Goal: Task Accomplishment & Management: Manage account settings

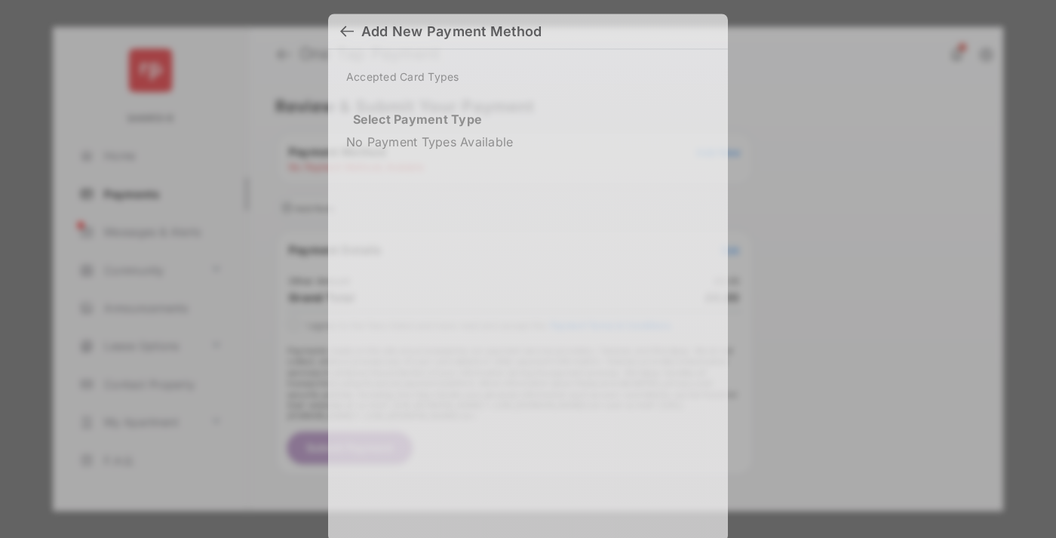
scroll to position [13, 0]
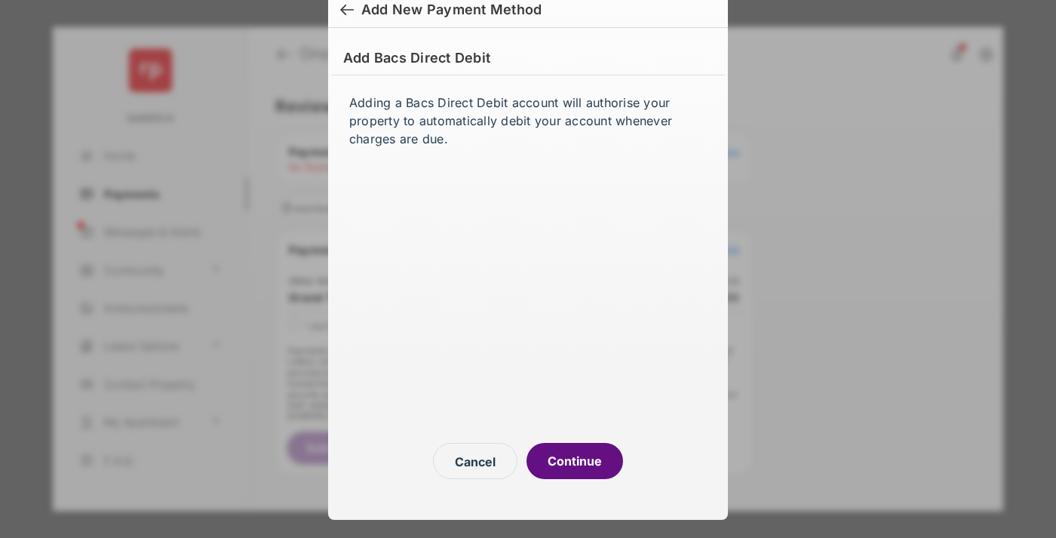
click at [575, 461] on button "Continue" at bounding box center [575, 461] width 97 height 36
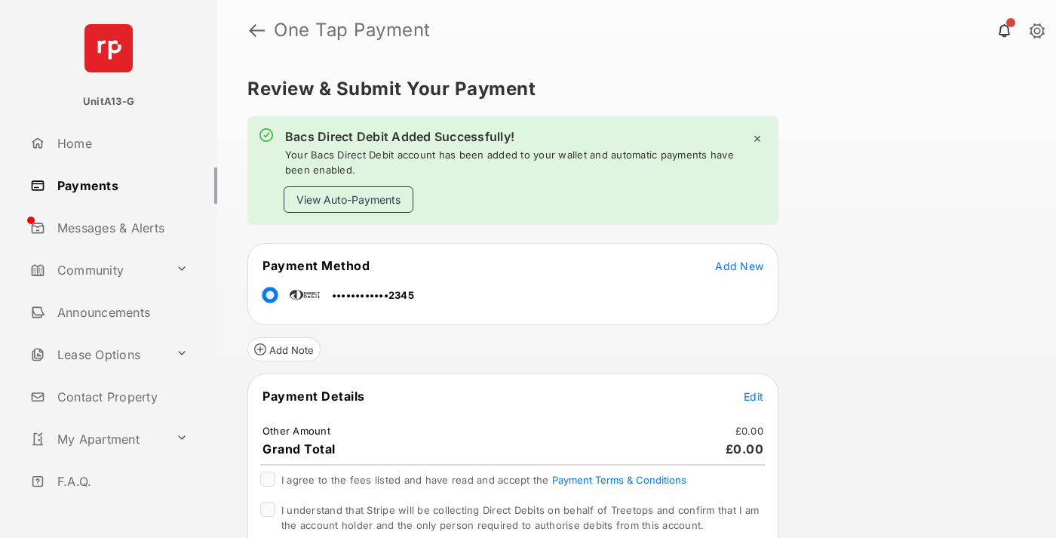
click at [118, 185] on link "Payments" at bounding box center [120, 185] width 193 height 36
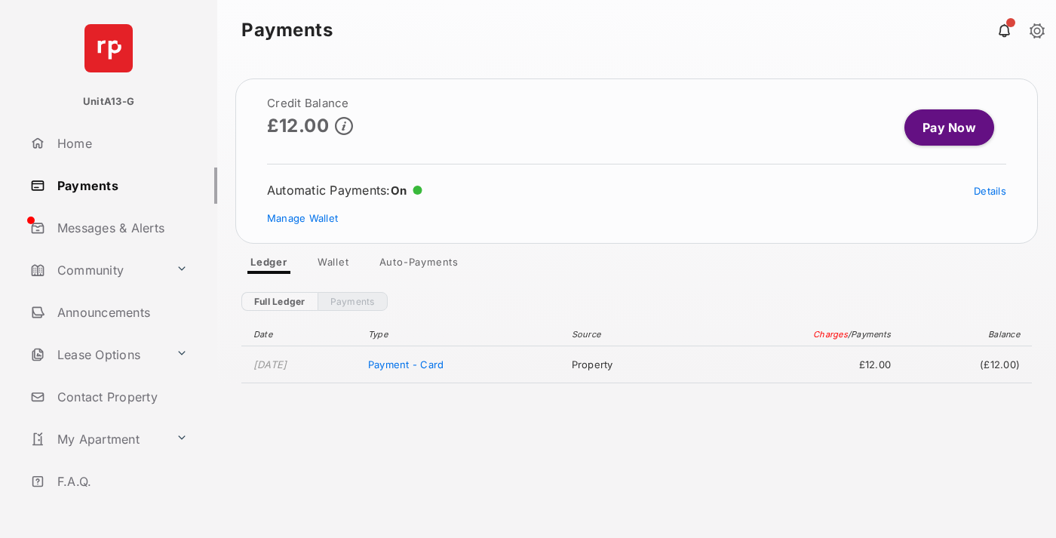
click at [302, 218] on link "Manage Wallet" at bounding box center [302, 218] width 71 height 12
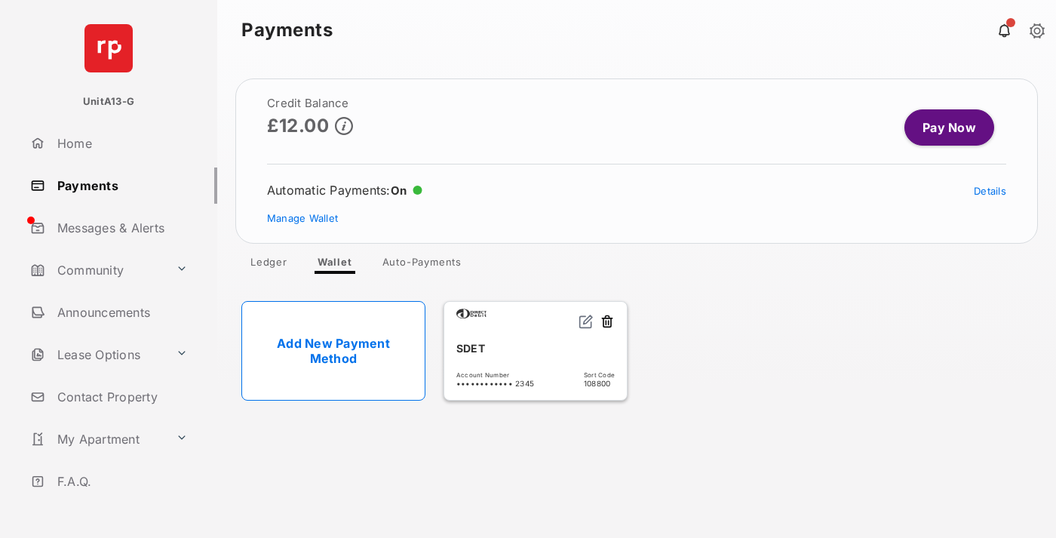
click at [990, 191] on link "Details" at bounding box center [990, 191] width 32 height 12
